Goal: Navigation & Orientation: Find specific page/section

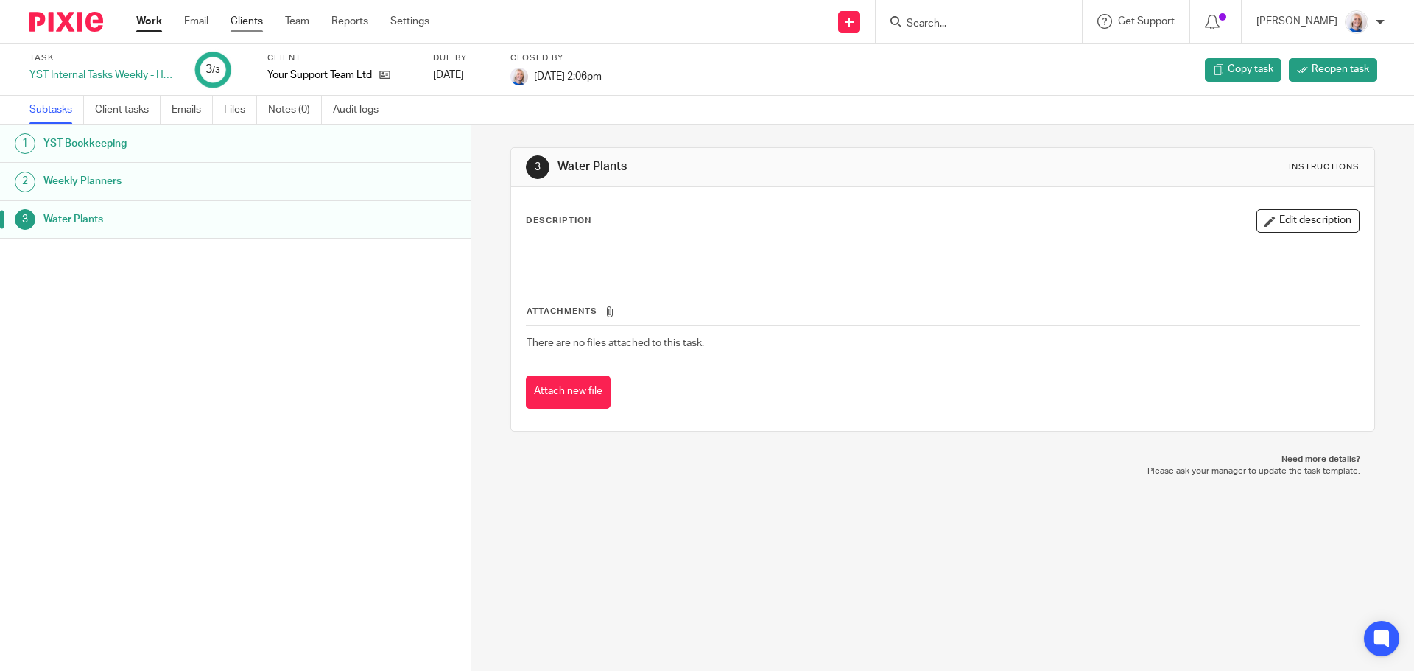
click at [257, 23] on link "Clients" at bounding box center [247, 21] width 32 height 15
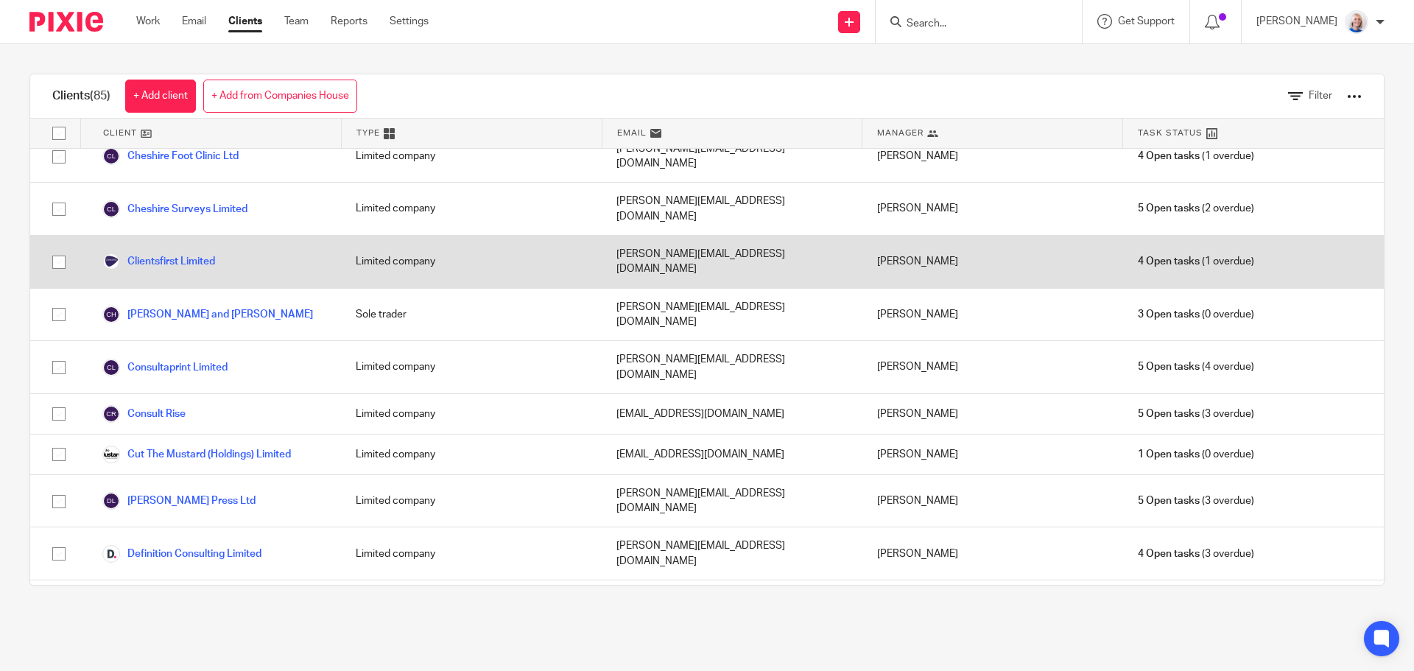
scroll to position [589, 0]
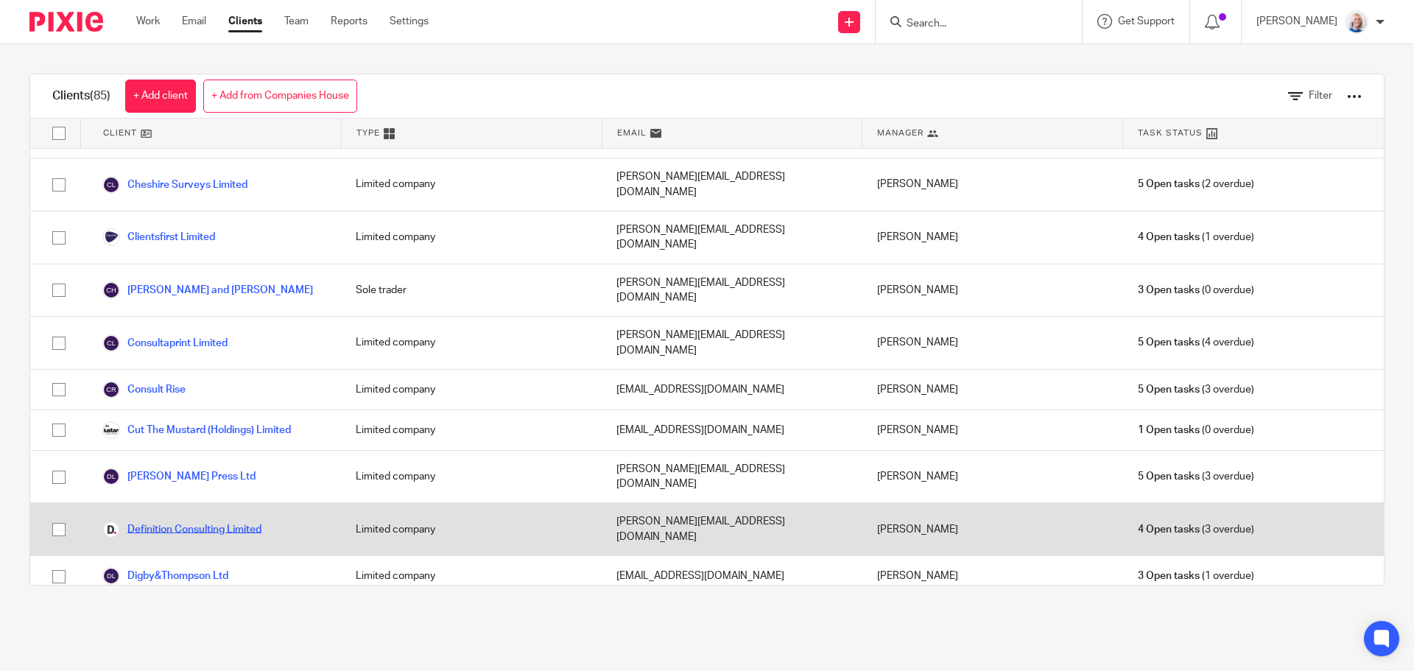
click at [253, 521] on link "Definition Consulting Limited" at bounding box center [181, 530] width 159 height 18
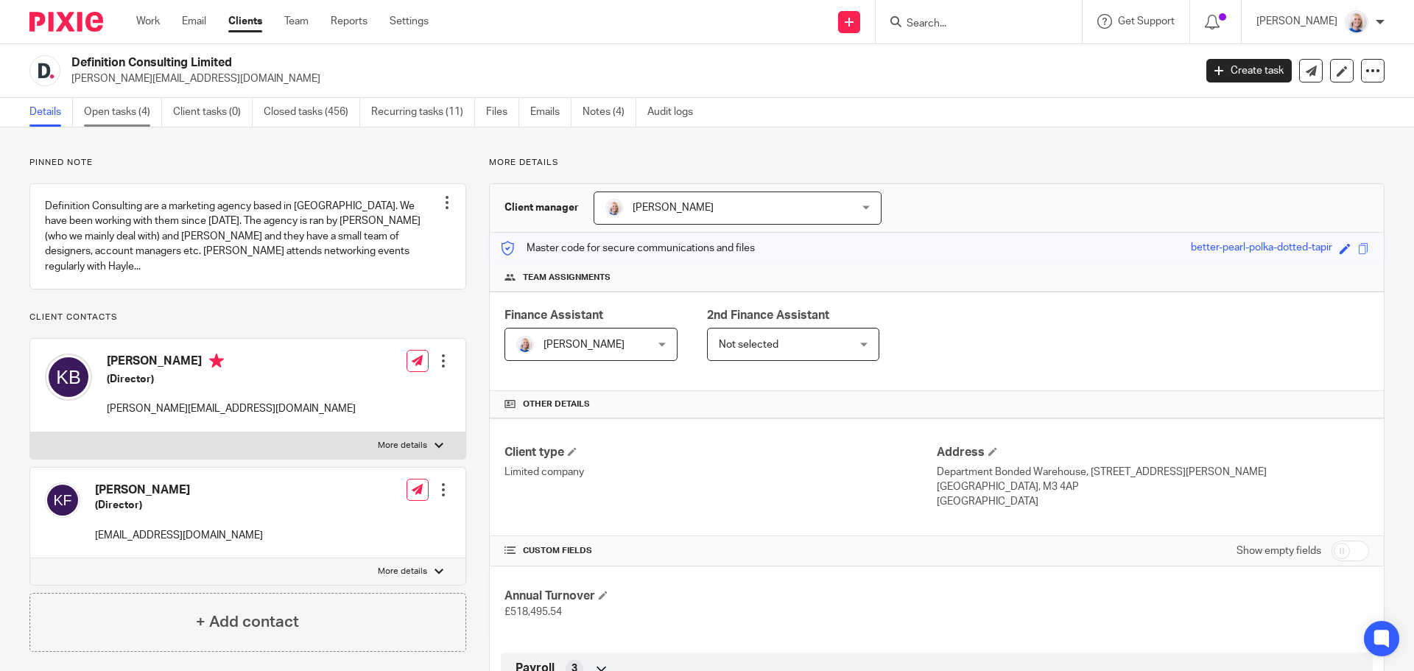
click at [133, 113] on link "Open tasks (4)" at bounding box center [123, 112] width 78 height 29
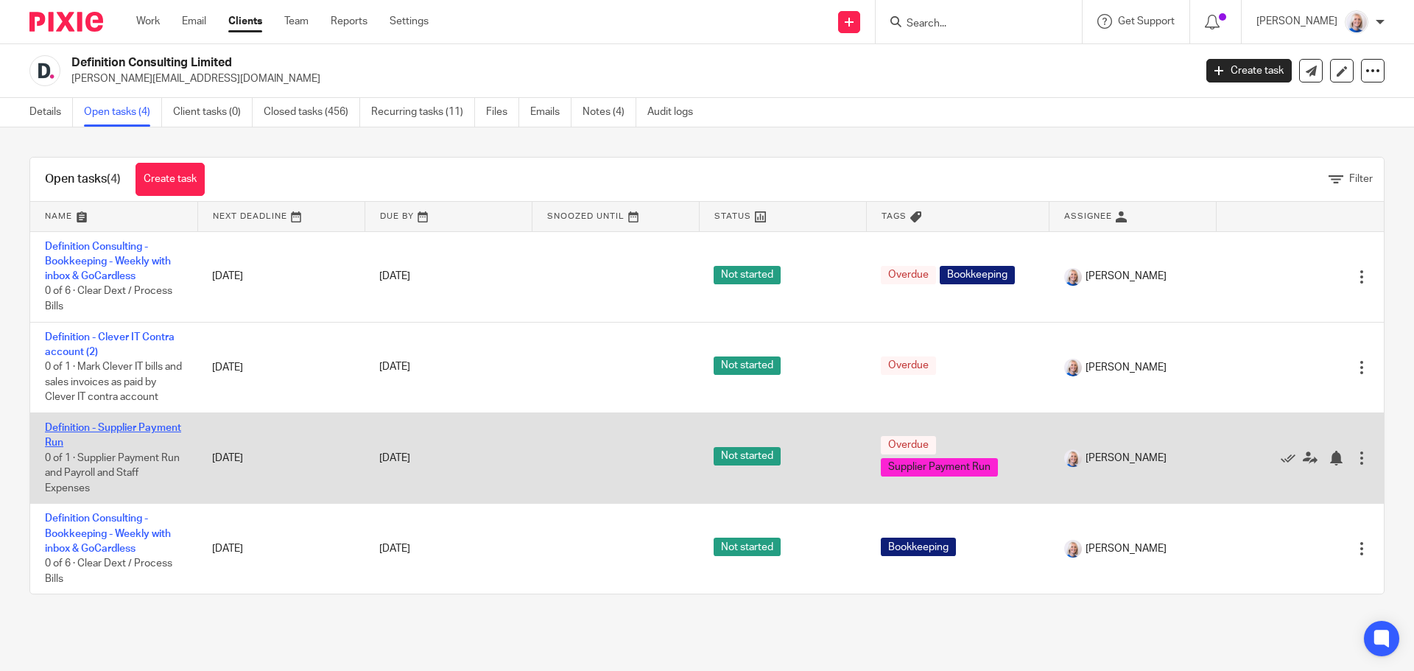
click at [88, 428] on link "Definition - Supplier Payment Run" at bounding box center [113, 435] width 136 height 25
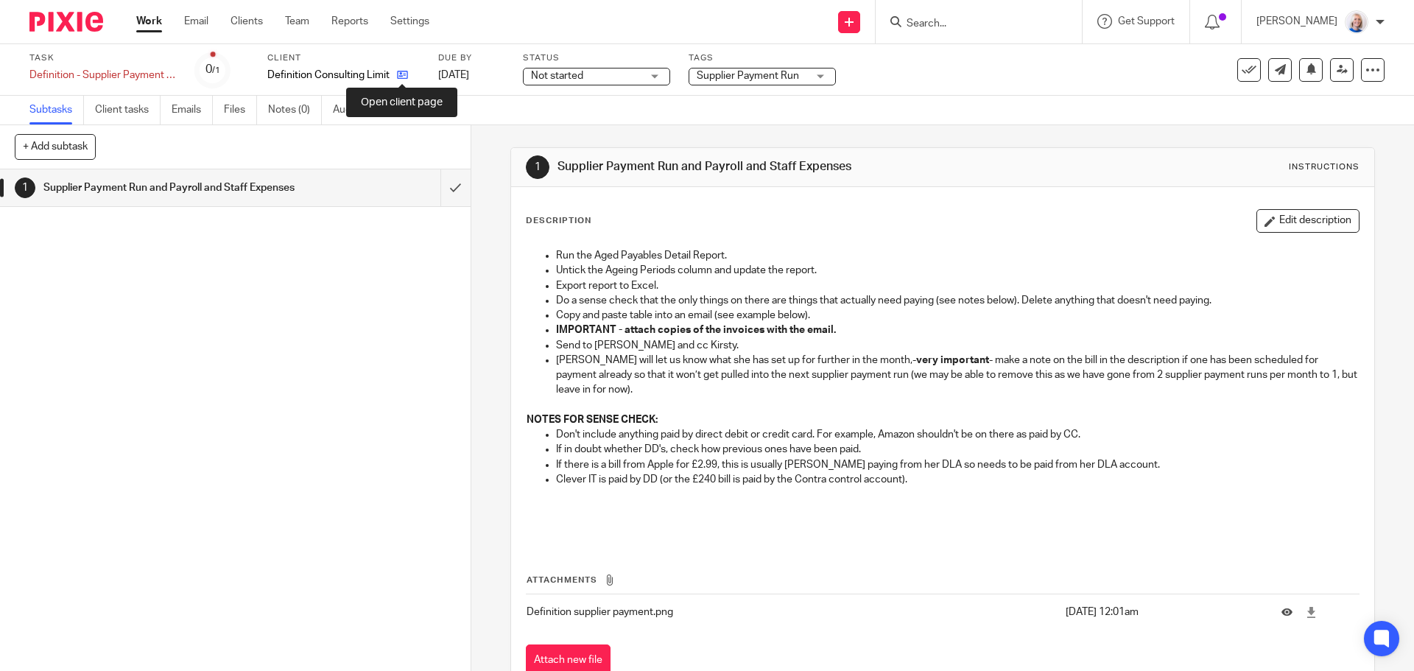
click at [401, 72] on icon at bounding box center [402, 74] width 11 height 11
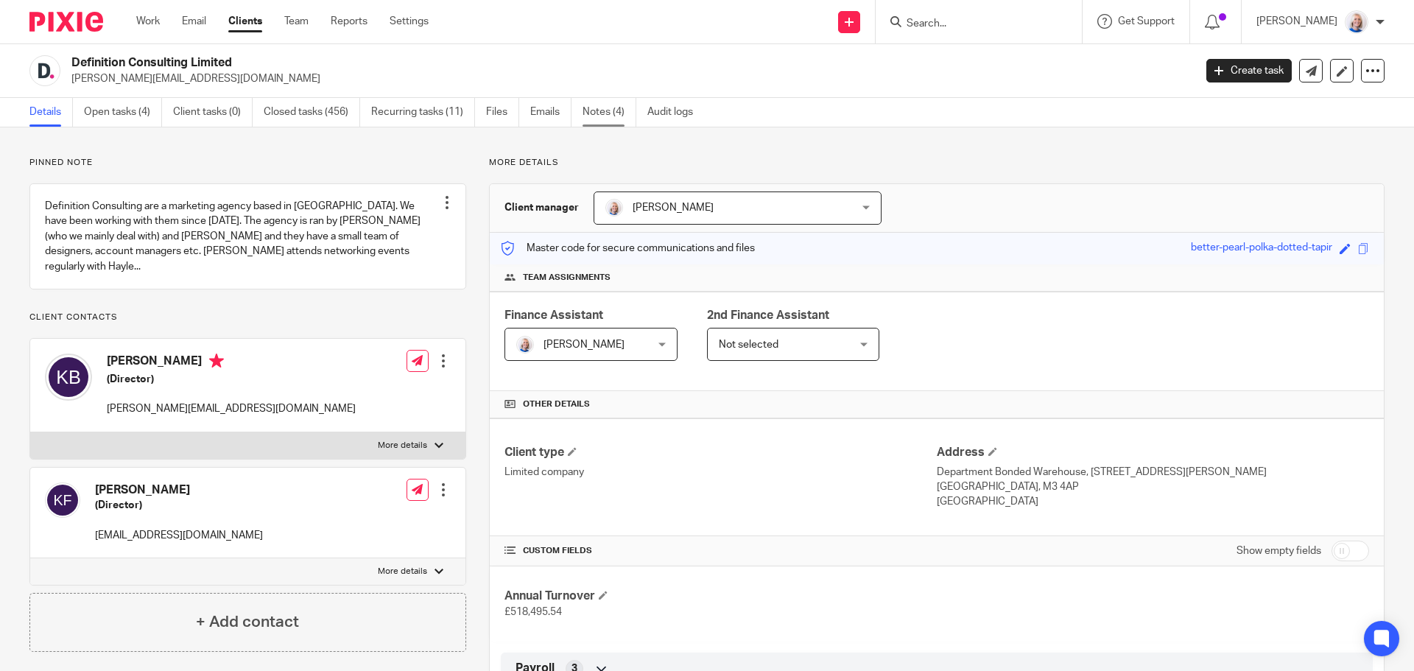
click at [611, 108] on link "Notes (4)" at bounding box center [610, 112] width 54 height 29
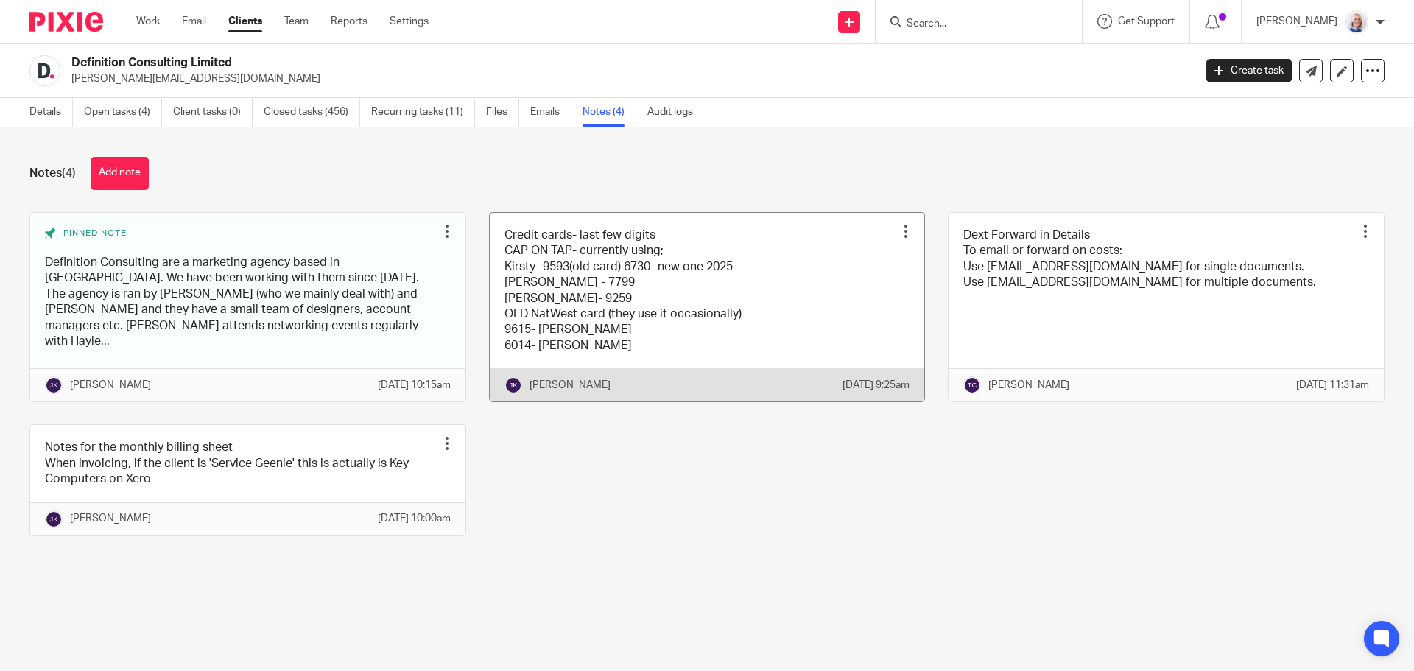
click at [723, 312] on link at bounding box center [707, 307] width 435 height 189
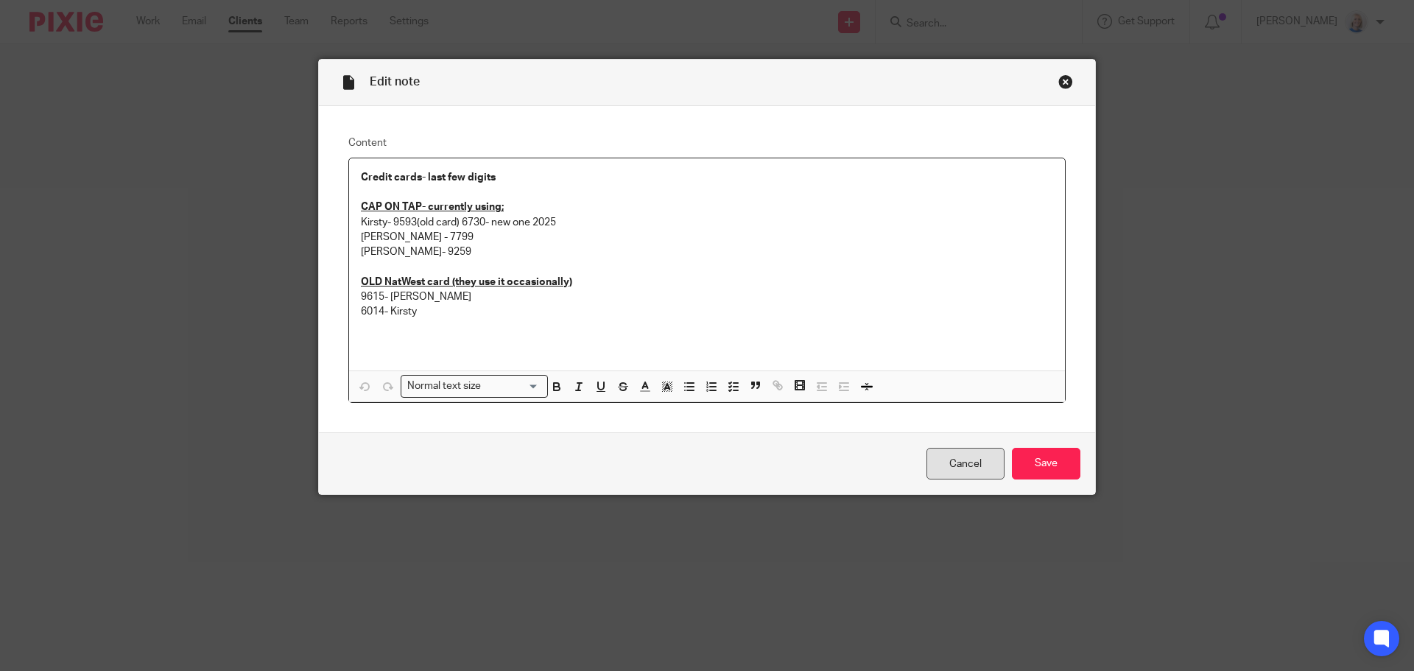
click at [949, 464] on link "Cancel" at bounding box center [966, 464] width 78 height 32
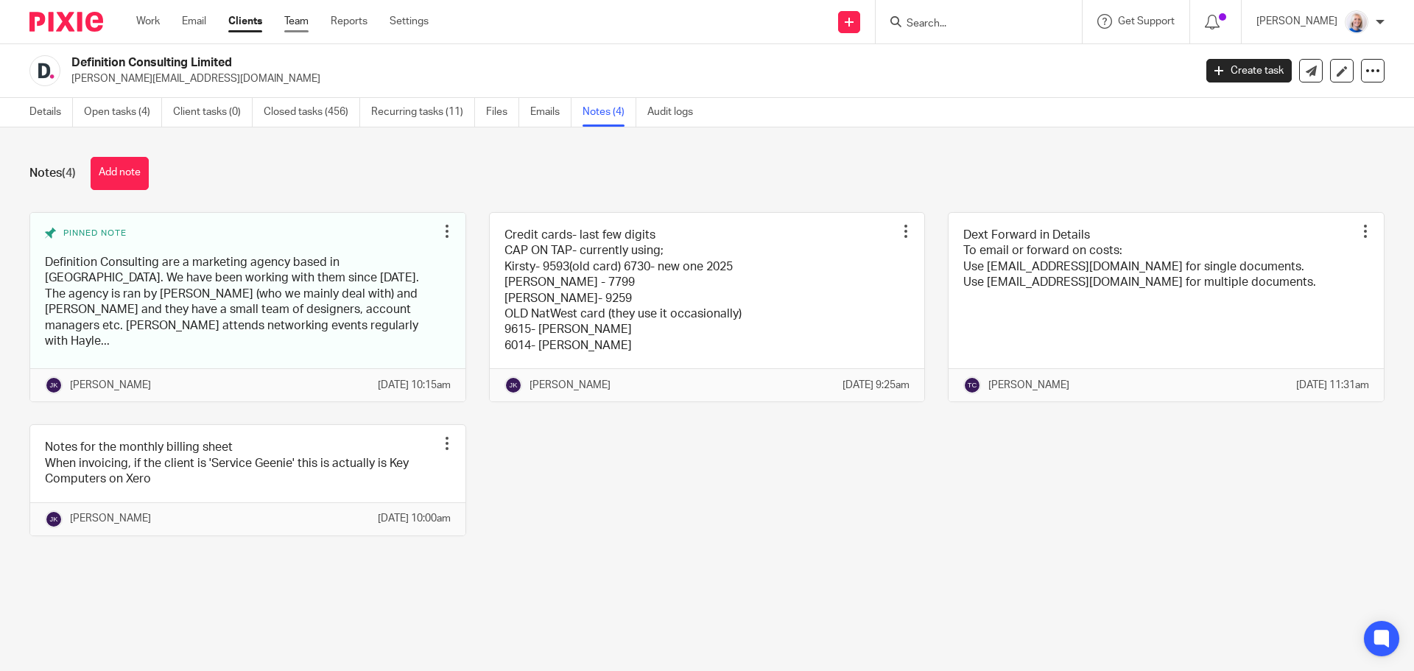
click at [308, 20] on link "Team" at bounding box center [296, 21] width 24 height 15
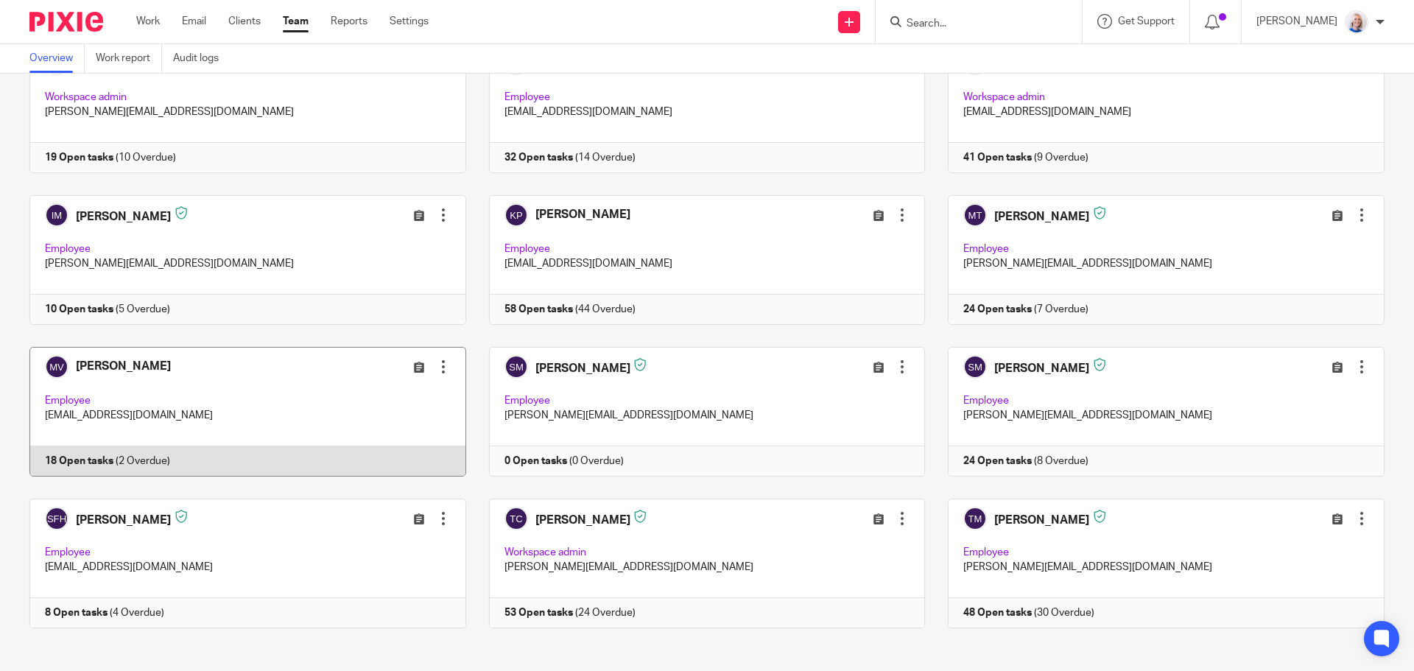
scroll to position [124, 0]
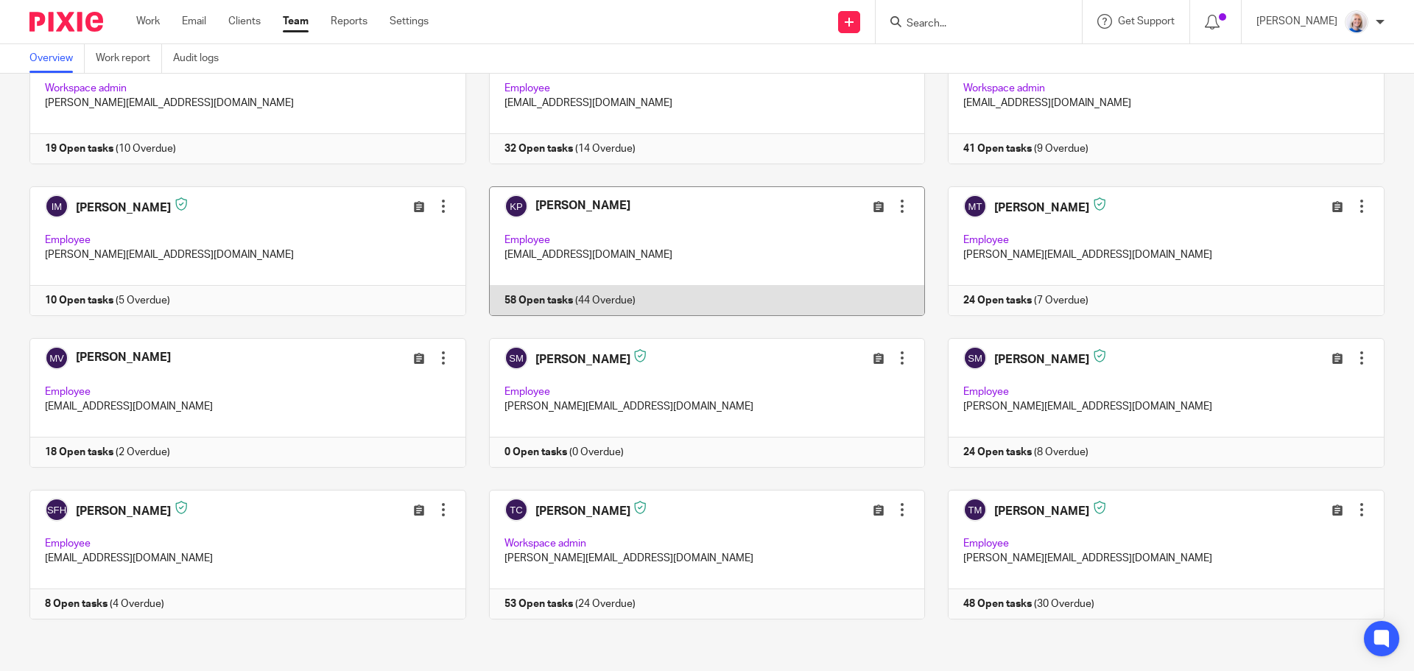
click at [606, 290] on link at bounding box center [696, 251] width 460 height 130
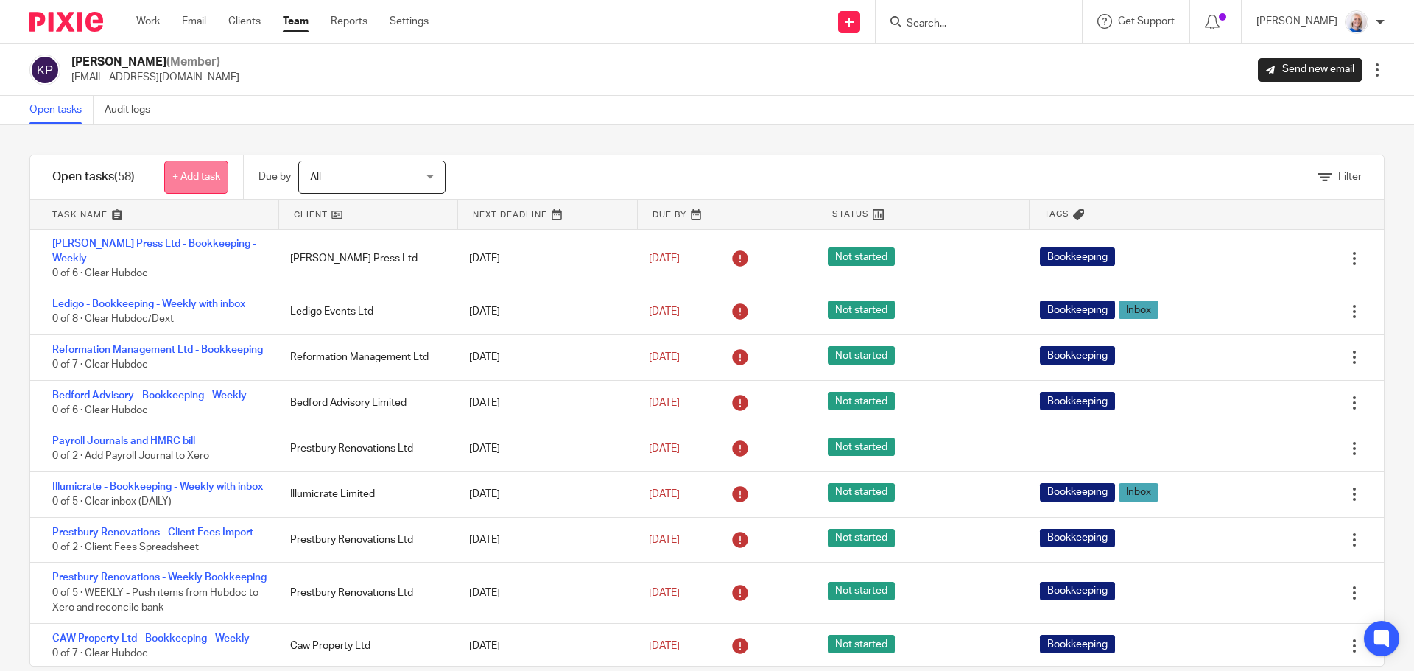
scroll to position [1105, 0]
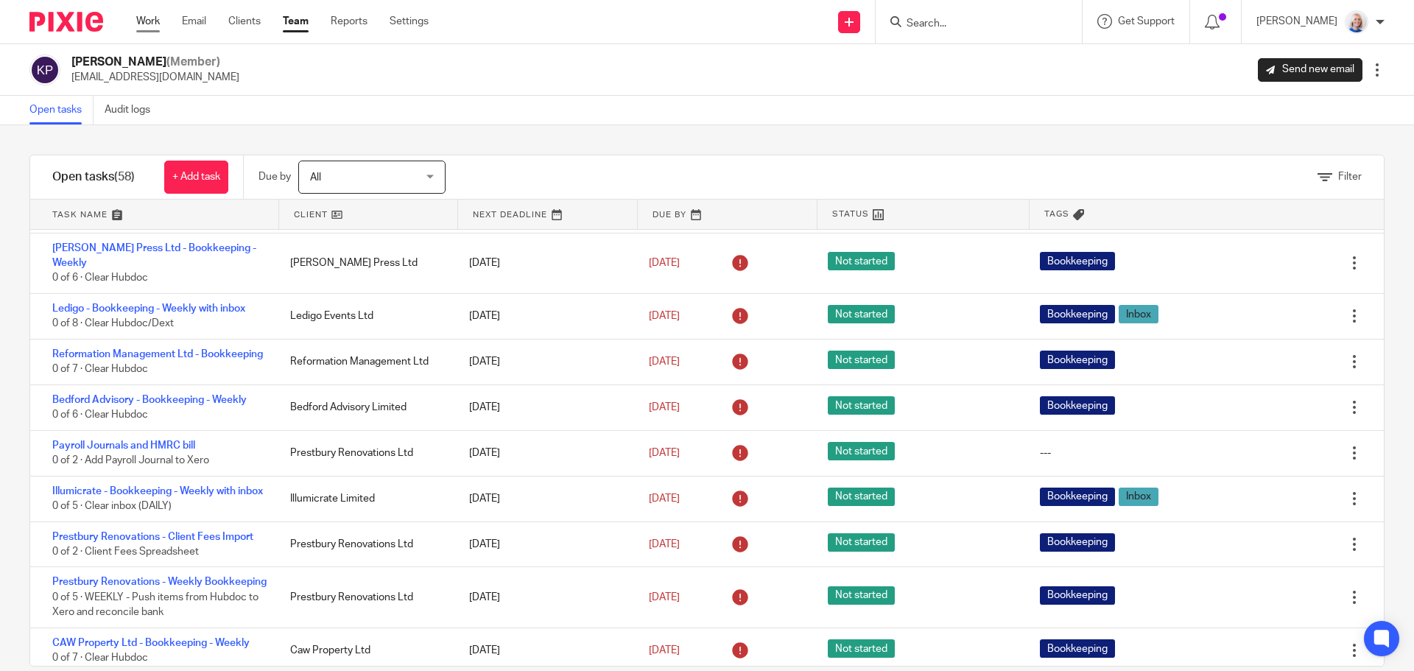
click at [150, 19] on link "Work" at bounding box center [148, 21] width 24 height 15
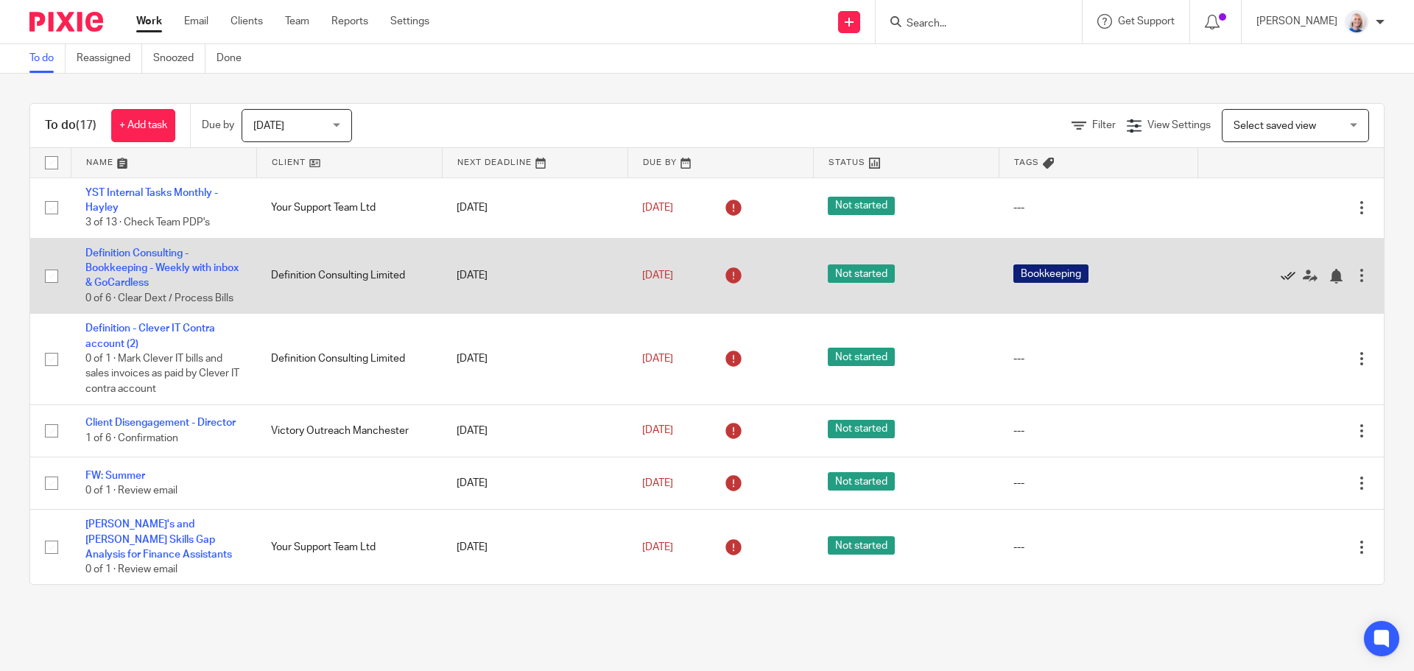
click at [1281, 275] on icon at bounding box center [1288, 276] width 15 height 15
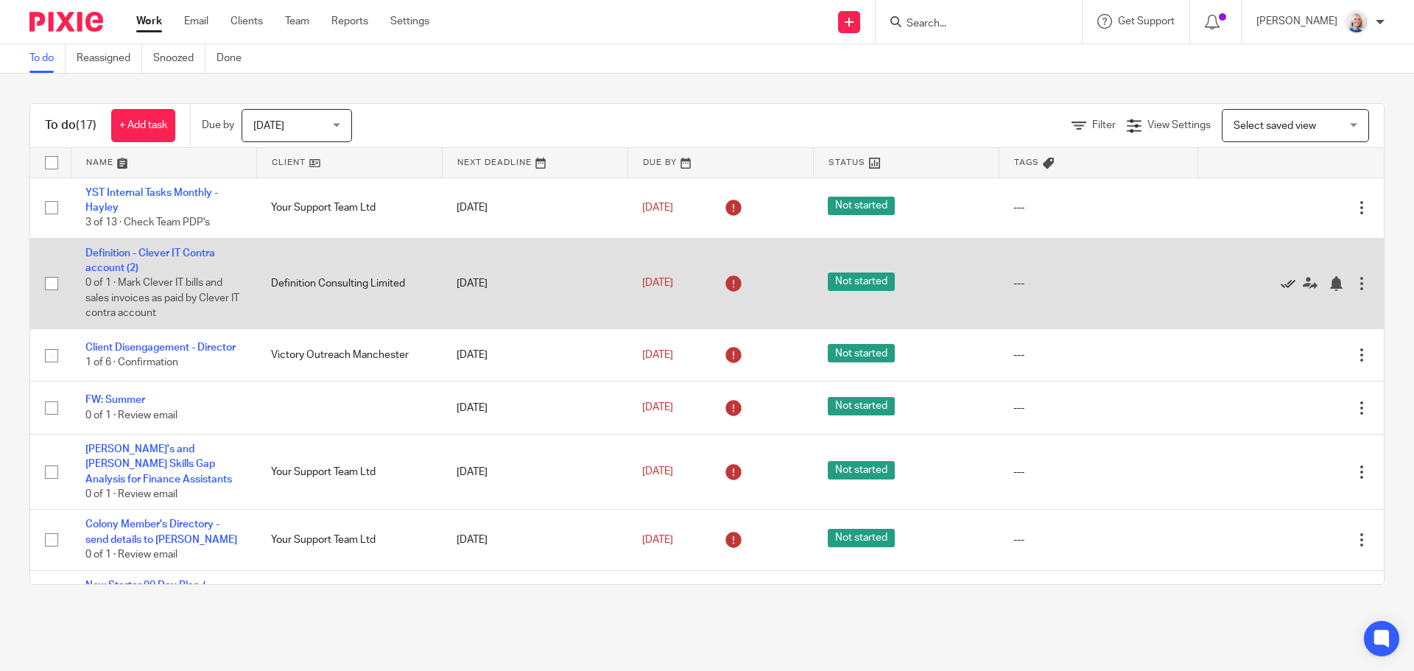
click at [1281, 282] on icon at bounding box center [1288, 283] width 15 height 15
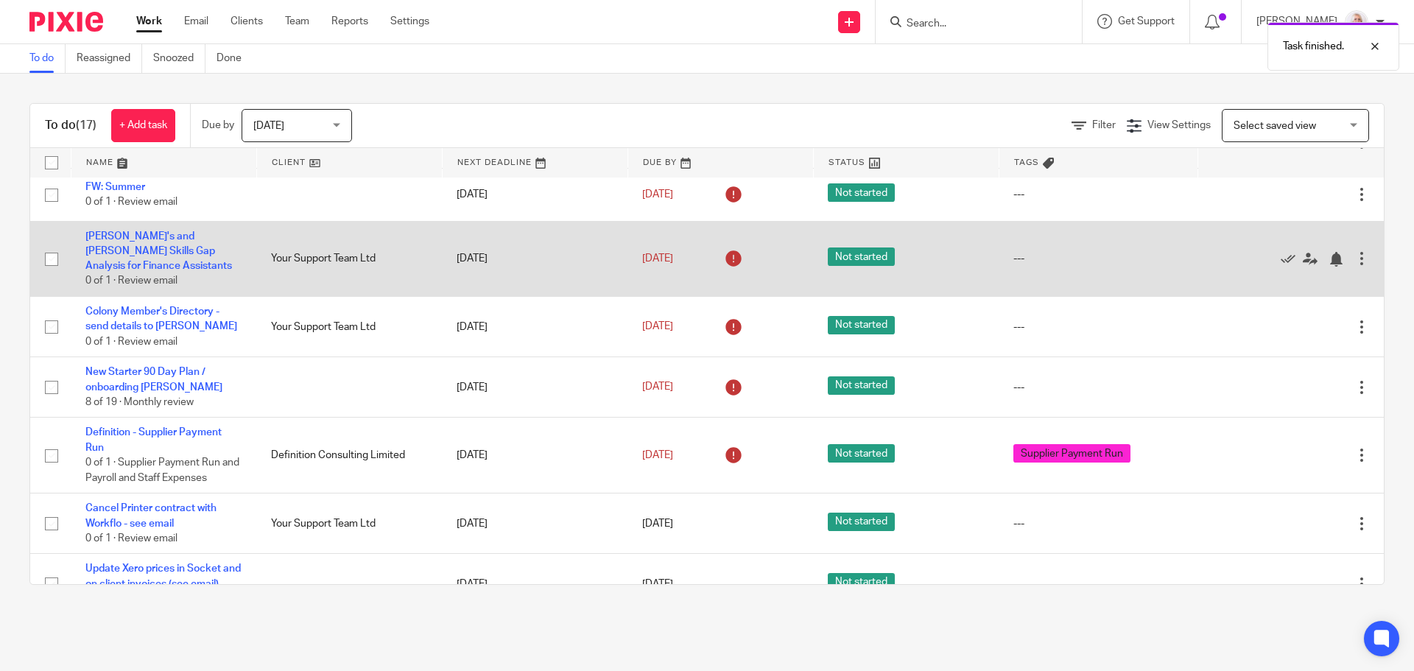
scroll to position [147, 0]
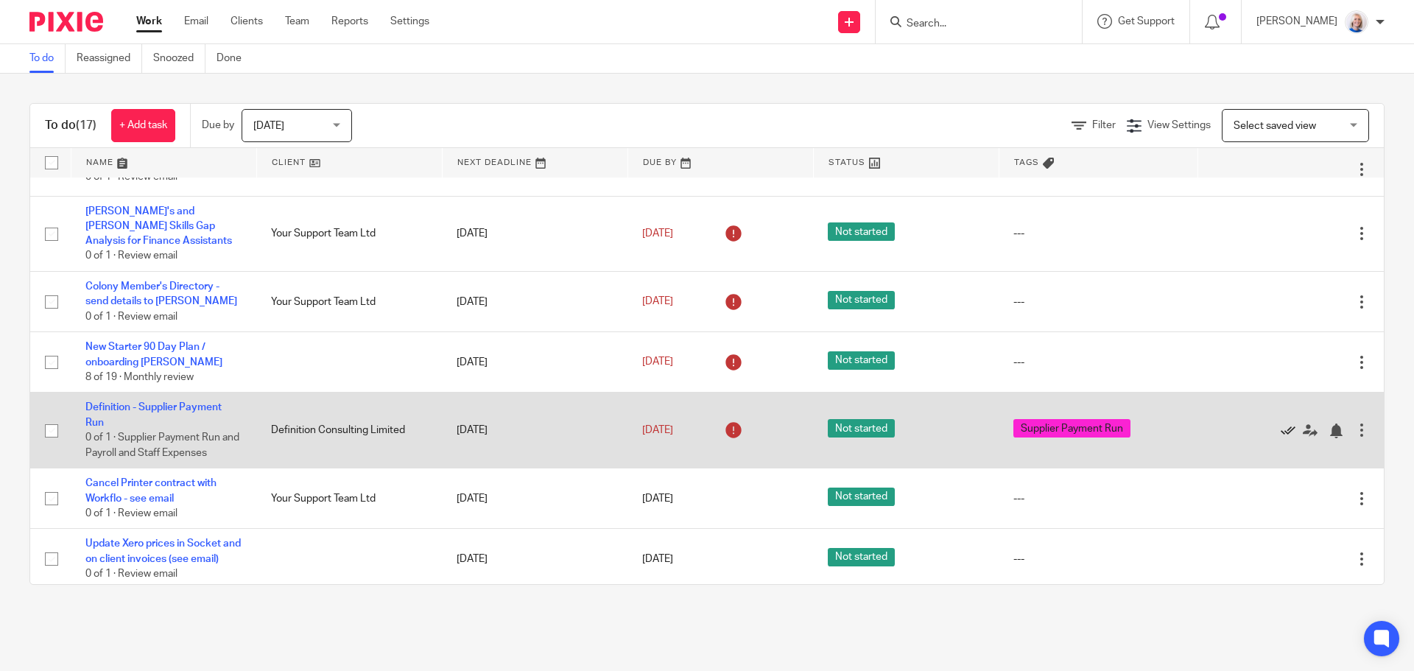
click at [1281, 424] on icon at bounding box center [1288, 431] width 15 height 15
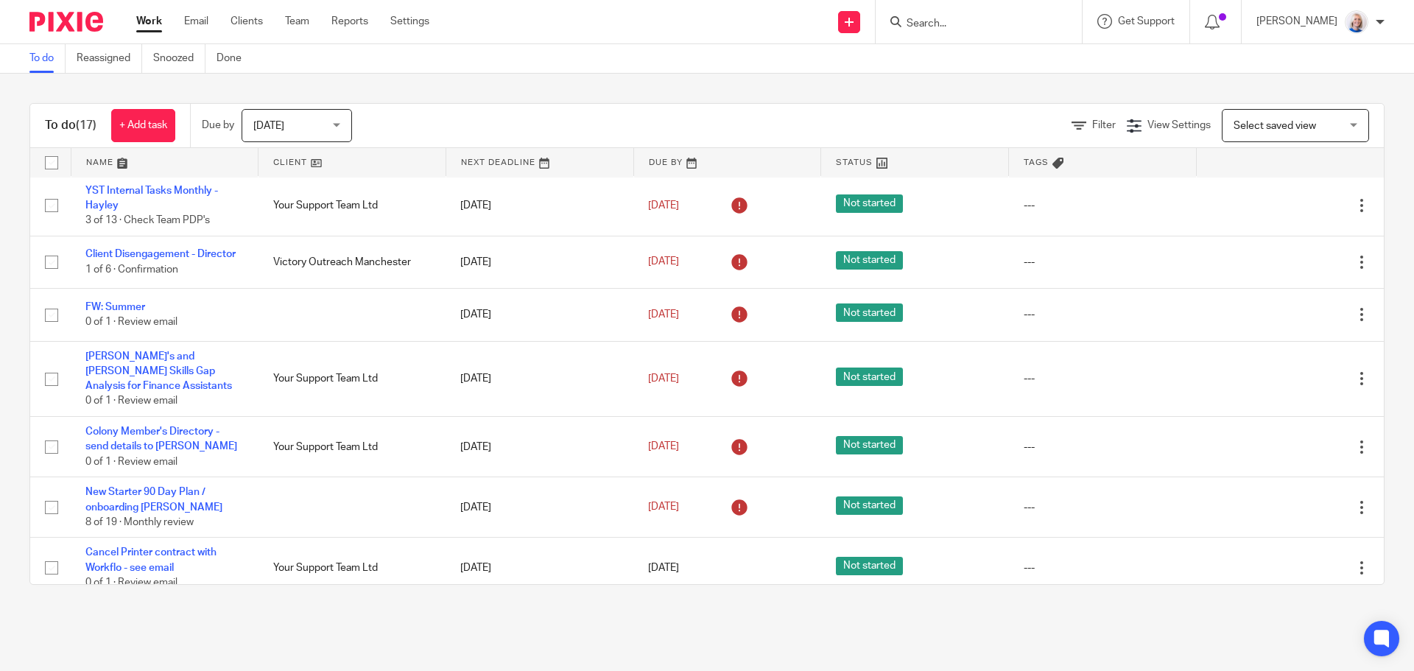
scroll to position [0, 0]
